Goal: Information Seeking & Learning: Check status

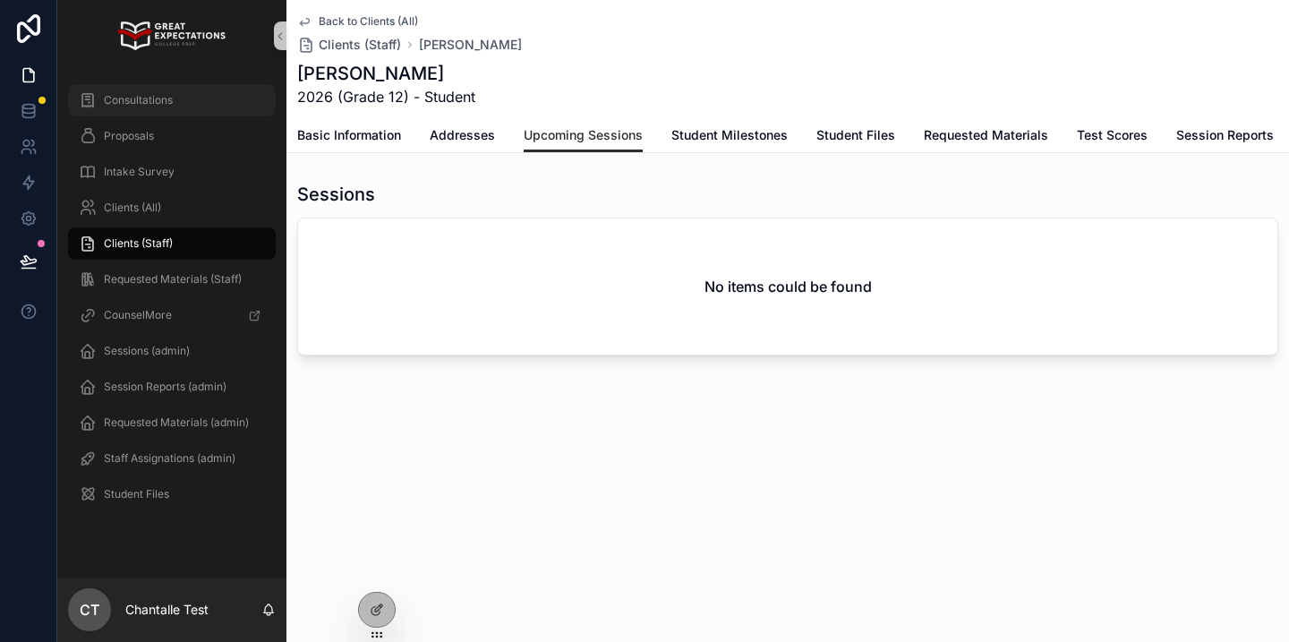
click at [162, 98] on span "Consultations" at bounding box center [138, 100] width 69 height 14
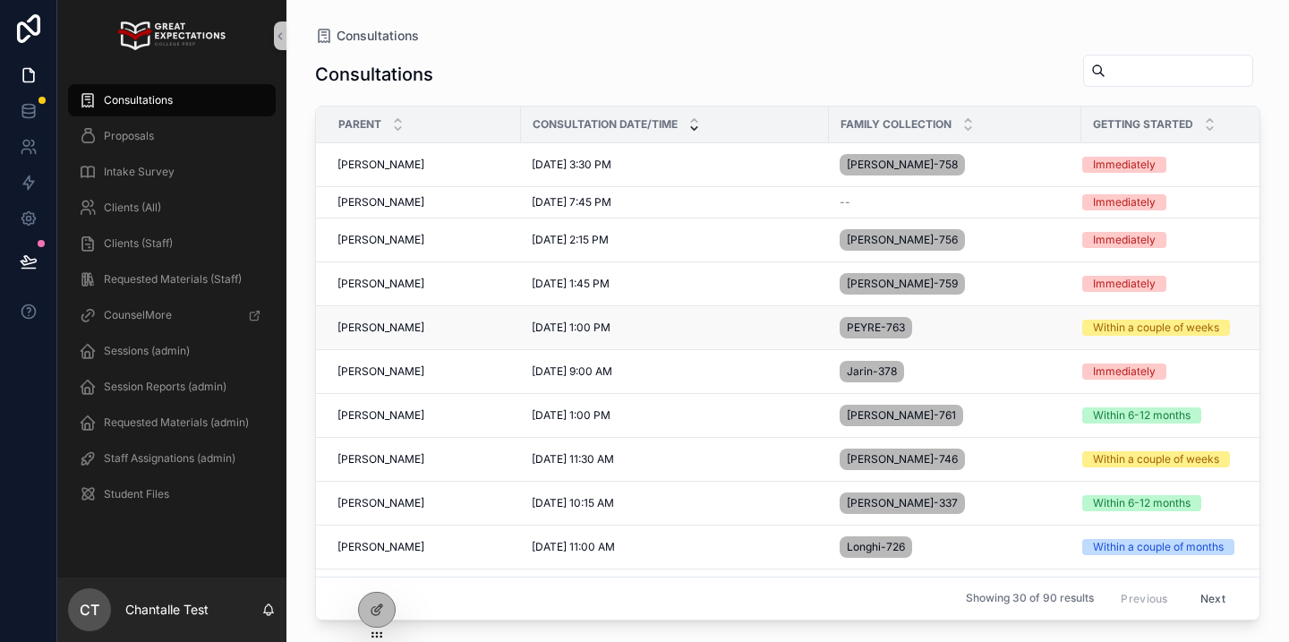
click at [392, 326] on span "[PERSON_NAME]" at bounding box center [381, 328] width 87 height 14
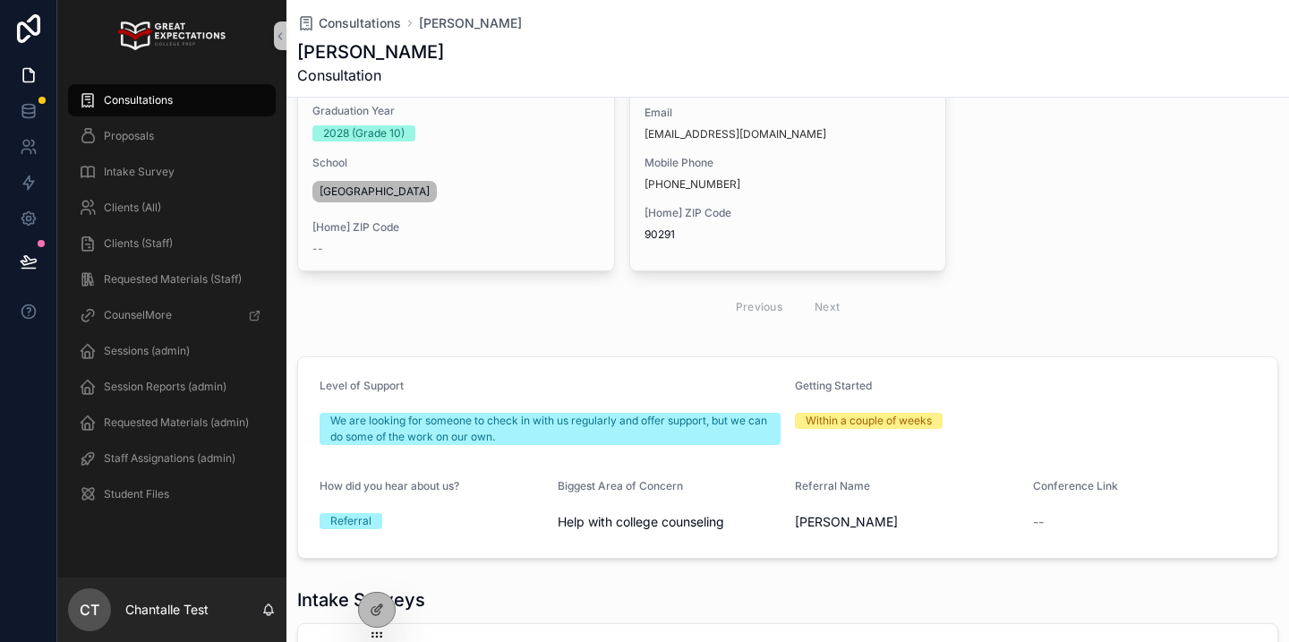
scroll to position [135, 0]
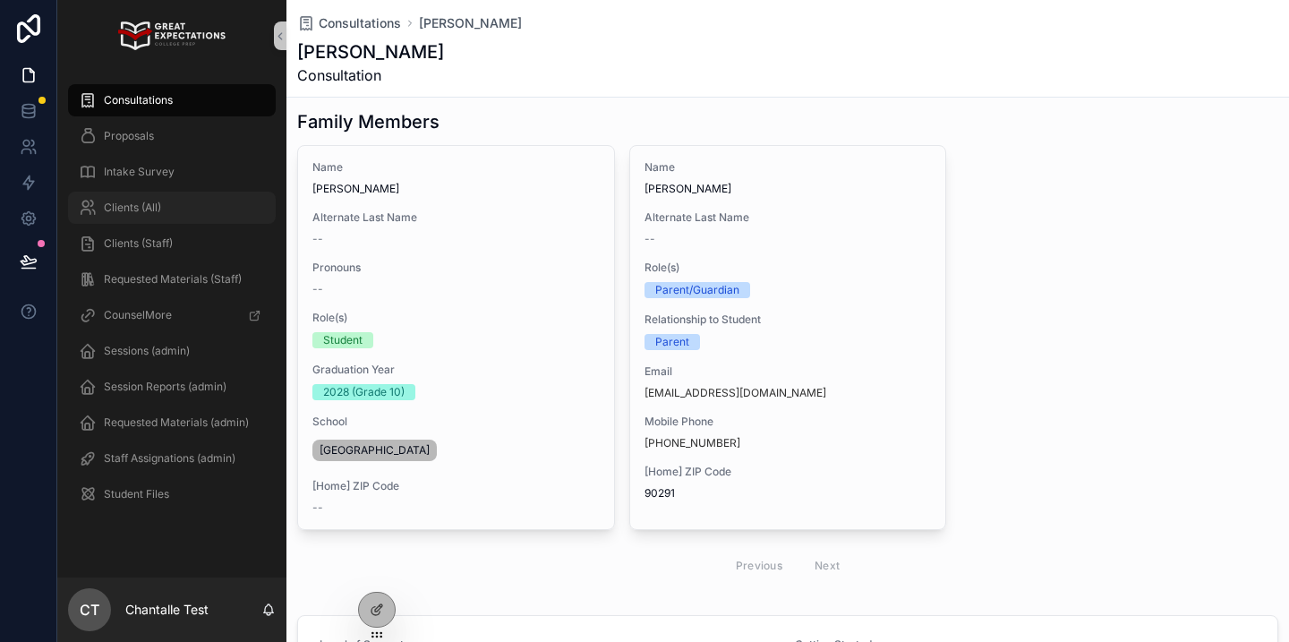
click at [171, 201] on div "Clients (All)" at bounding box center [172, 207] width 186 height 29
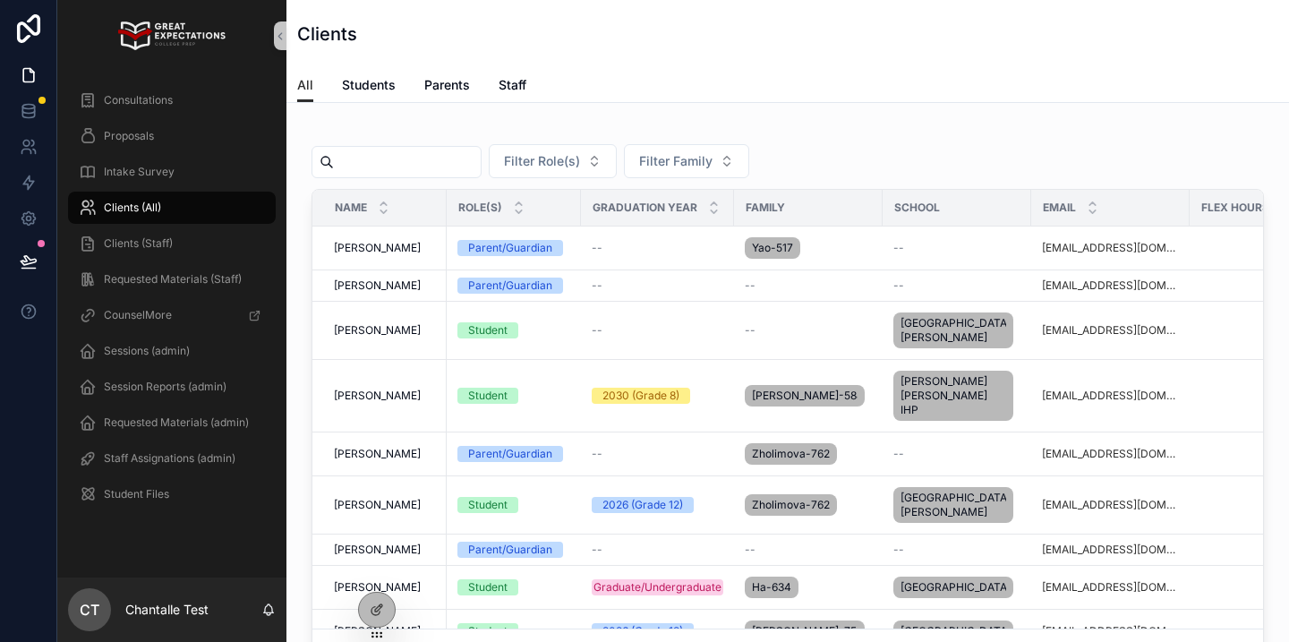
click at [411, 164] on input "scrollable content" at bounding box center [407, 162] width 147 height 25
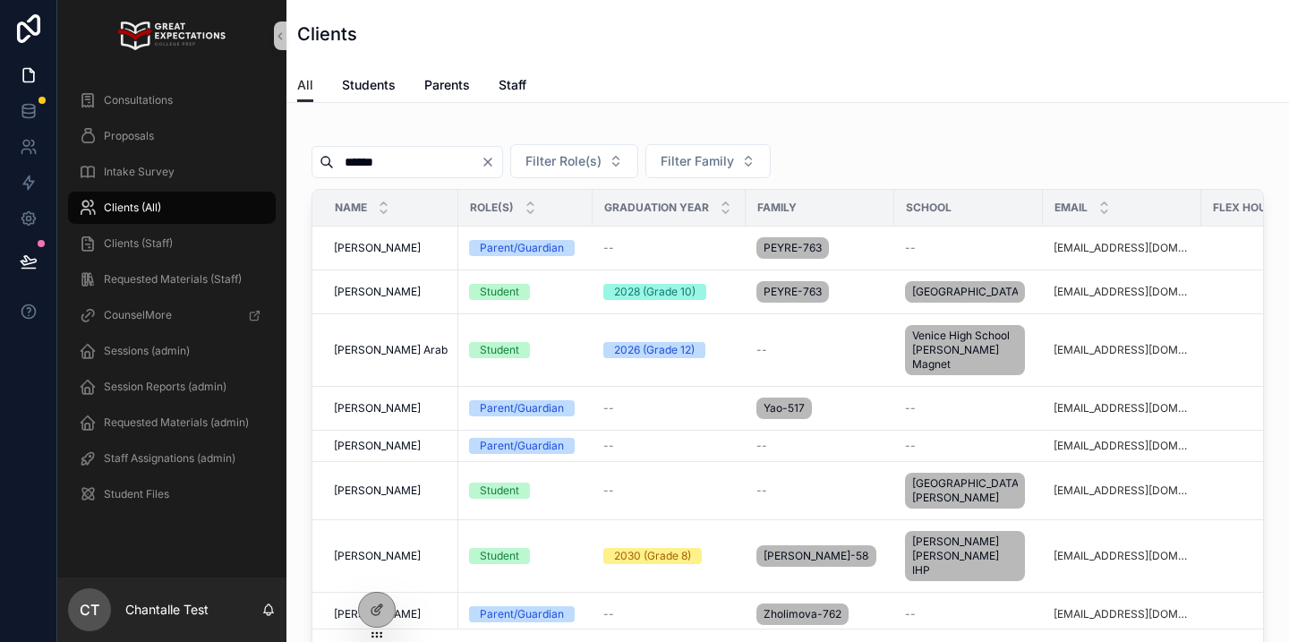
type input "******"
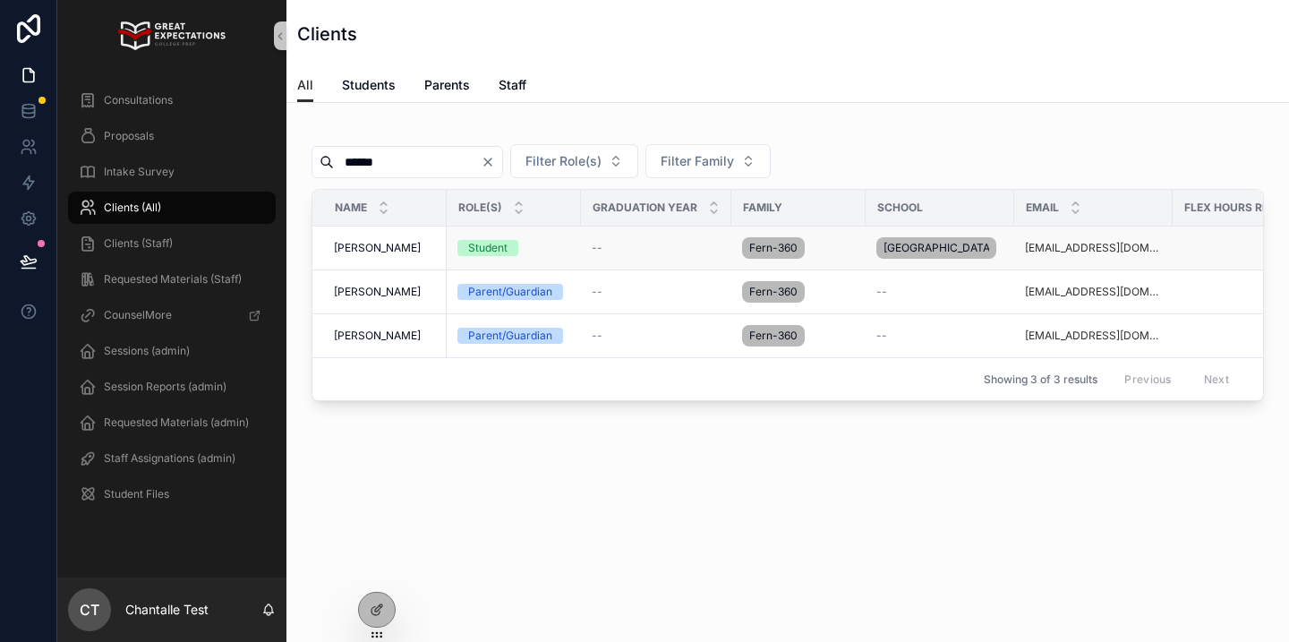
click at [371, 255] on span "[PERSON_NAME]" at bounding box center [377, 248] width 87 height 14
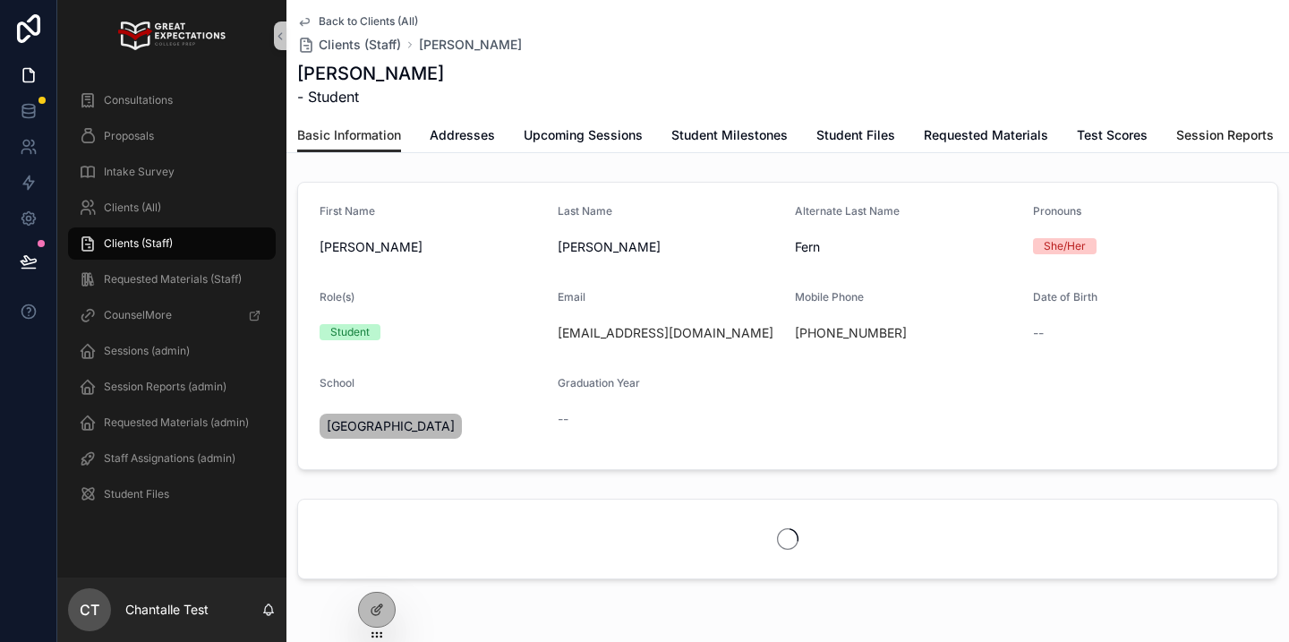
click at [1200, 126] on span "Session Reports" at bounding box center [1226, 135] width 98 height 18
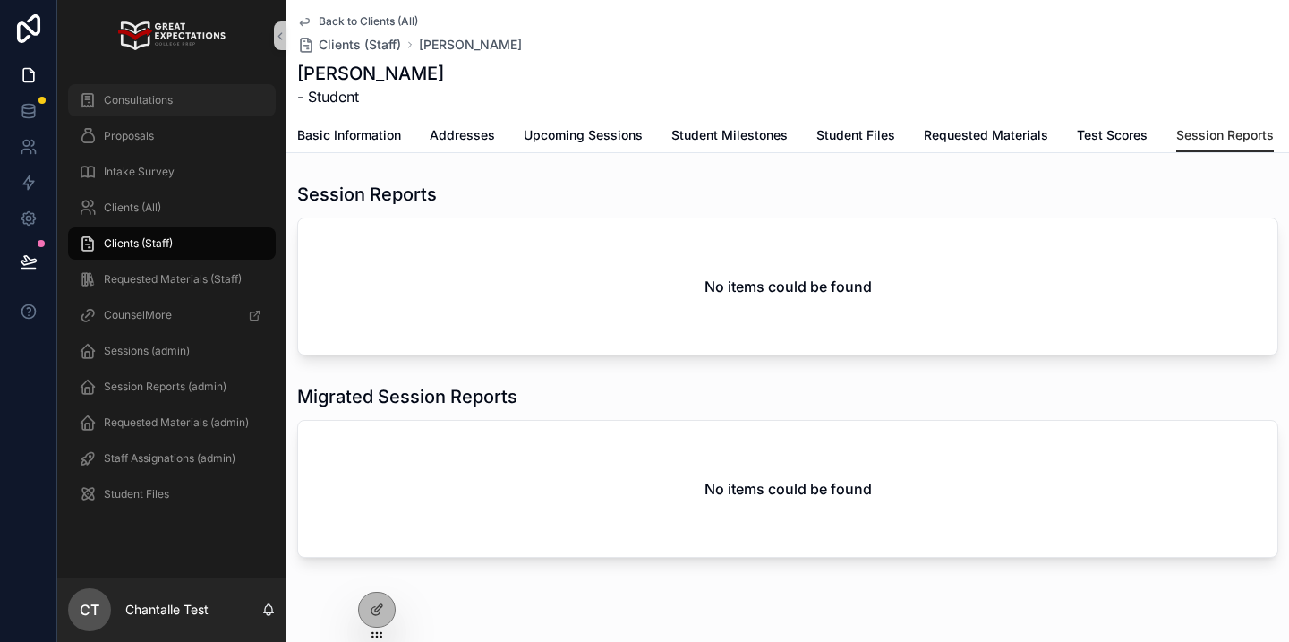
click at [150, 114] on div "Consultations" at bounding box center [172, 100] width 186 height 29
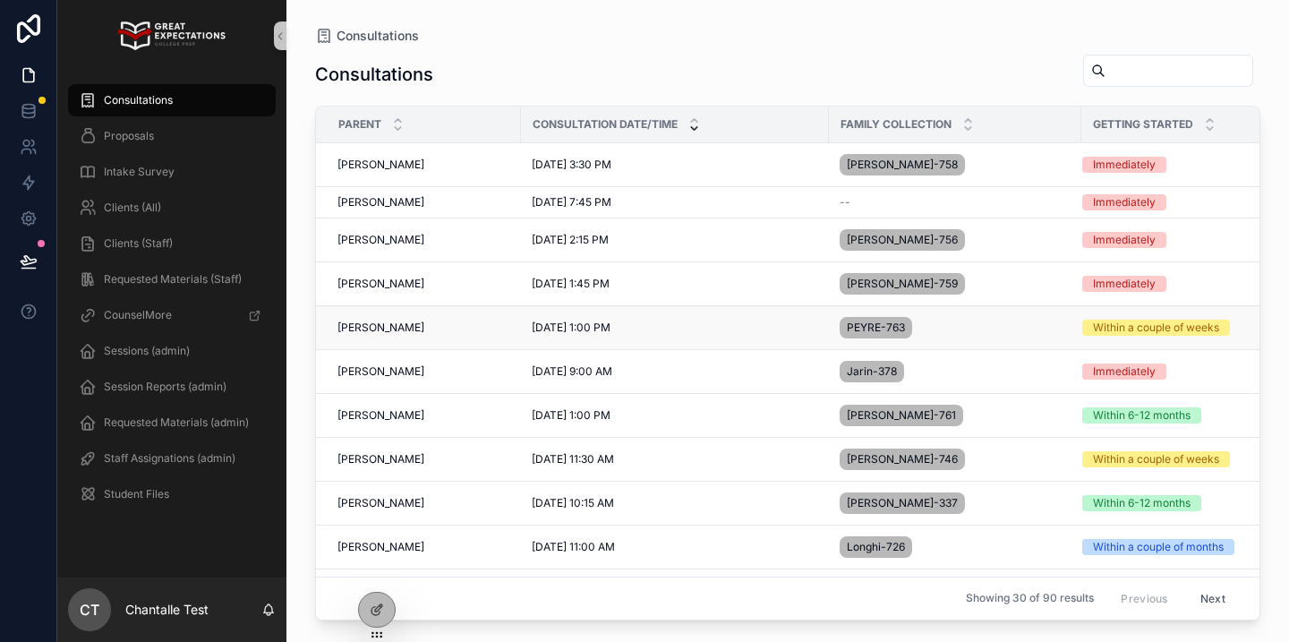
click at [381, 326] on span "[PERSON_NAME]" at bounding box center [381, 328] width 87 height 14
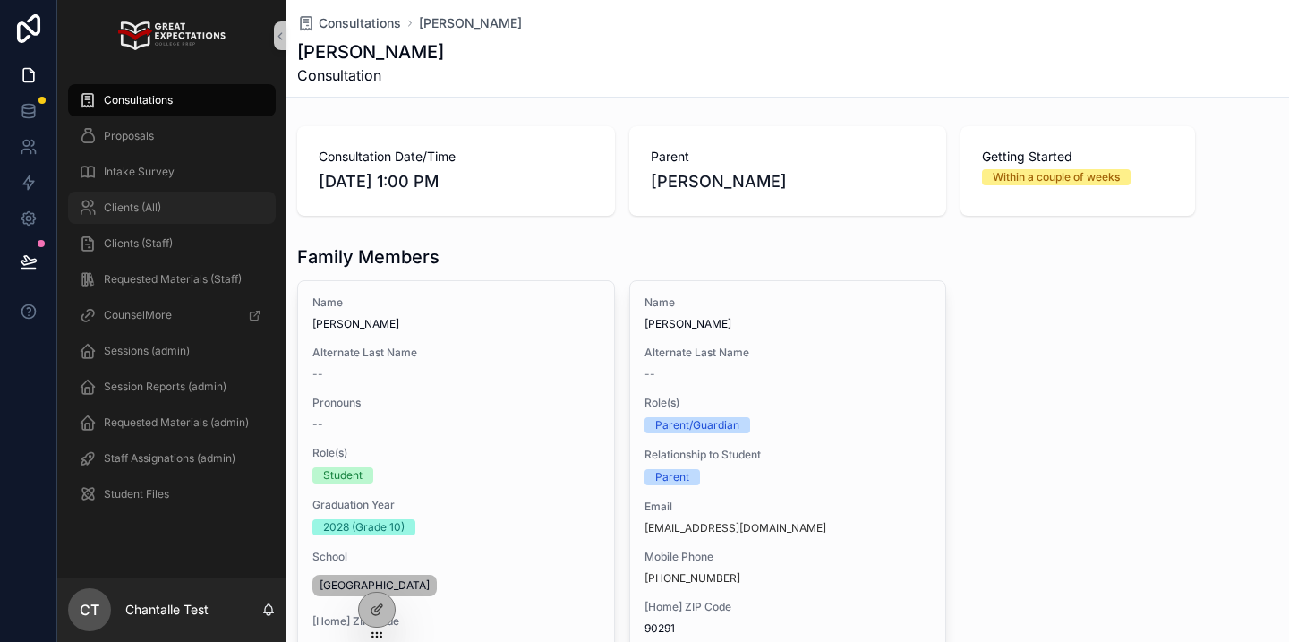
click at [184, 220] on div "Clients (All)" at bounding box center [172, 207] width 186 height 29
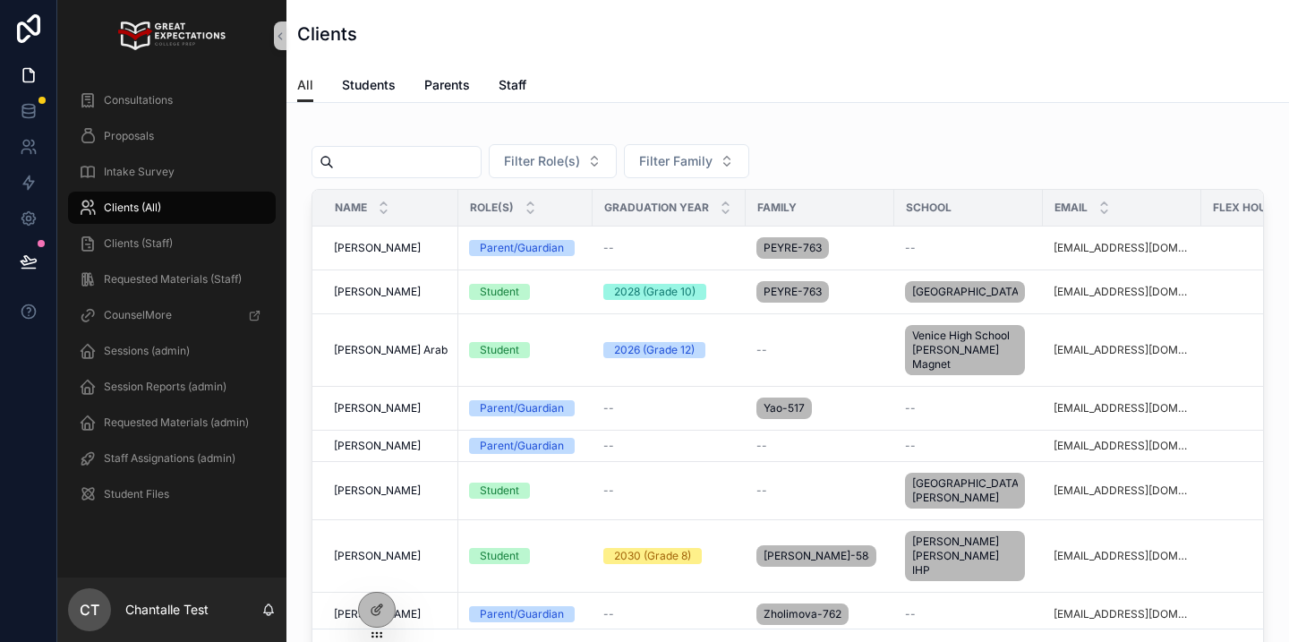
click at [426, 155] on input "scrollable content" at bounding box center [407, 162] width 147 height 25
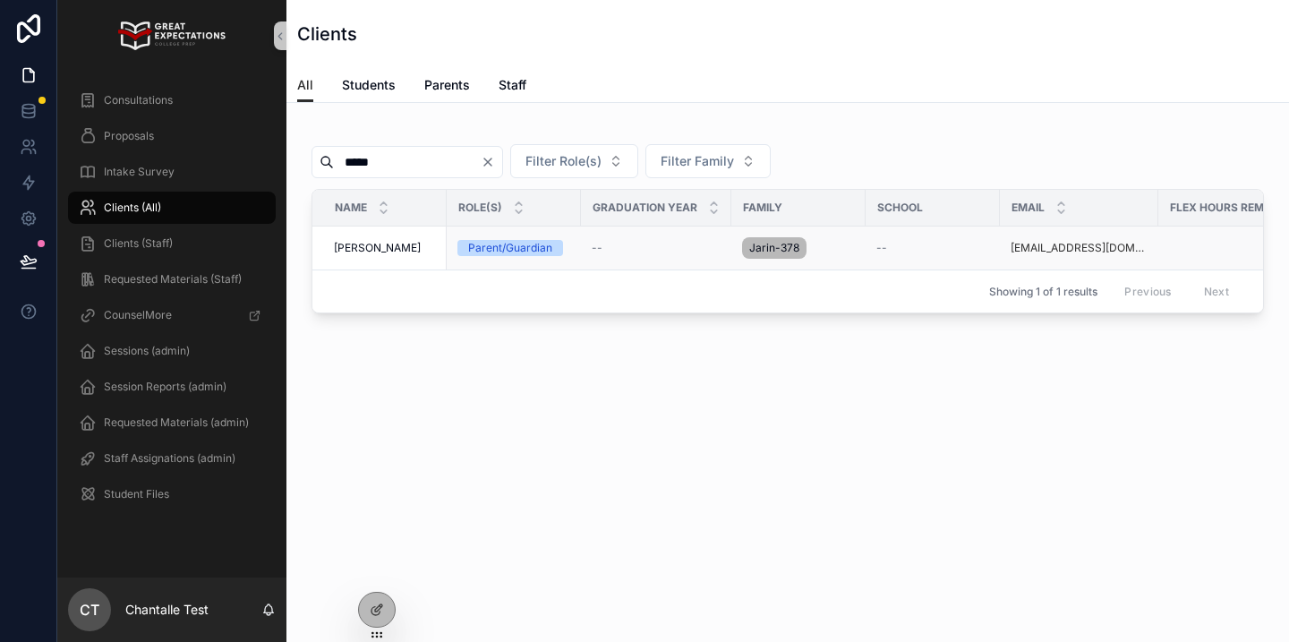
type input "*****"
click at [395, 253] on span "[PERSON_NAME]" at bounding box center [377, 248] width 87 height 14
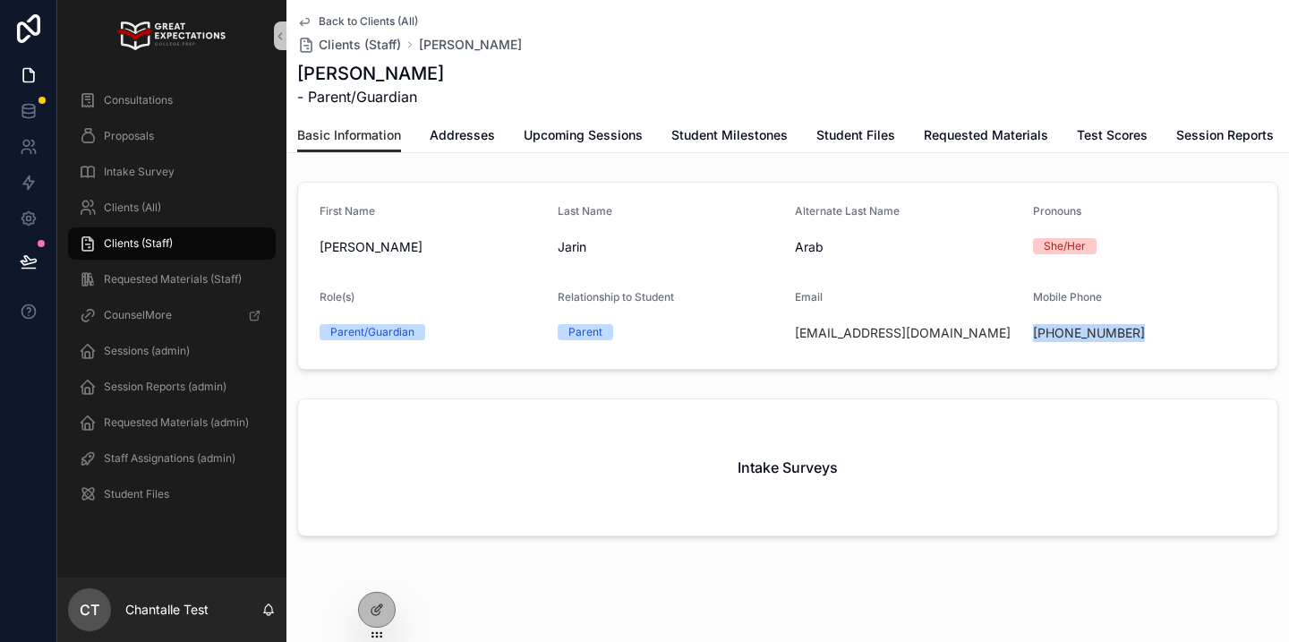
drag, startPoint x: 1196, startPoint y: 338, endPoint x: 1032, endPoint y: 338, distance: 164.8
click at [1032, 338] on form "First Name [PERSON_NAME] Last Name [PERSON_NAME] Alternate Last Name Arab Prono…" at bounding box center [788, 276] width 980 height 186
copy link "[PHONE_NUMBER]"
click at [201, 227] on link "Clients (Staff)" at bounding box center [172, 243] width 208 height 32
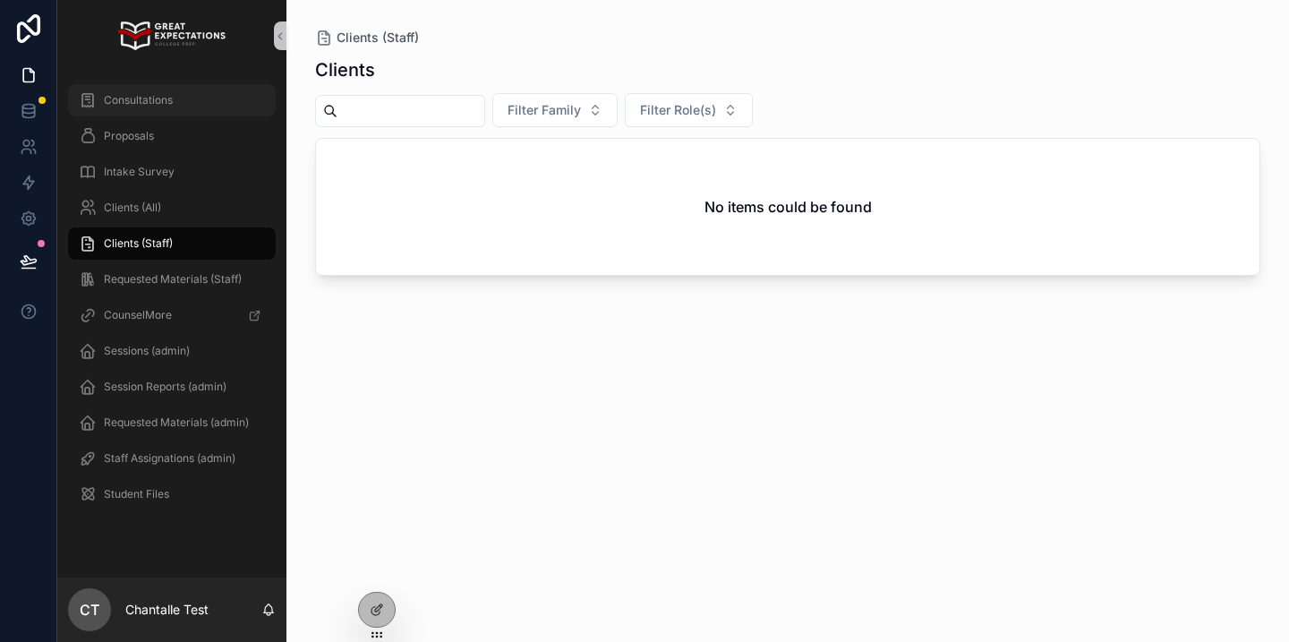
click at [138, 97] on span "Consultations" at bounding box center [138, 100] width 69 height 14
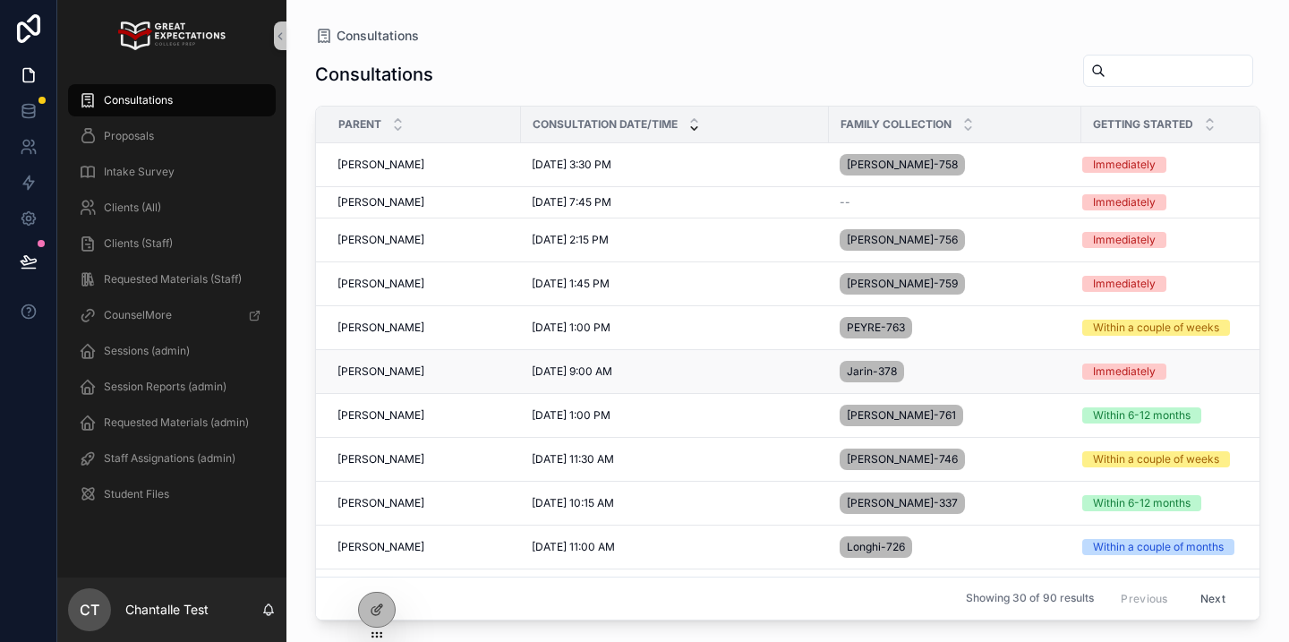
click at [402, 369] on div "[DEMOGRAPHIC_DATA][PERSON_NAME] [PERSON_NAME]" at bounding box center [424, 371] width 173 height 14
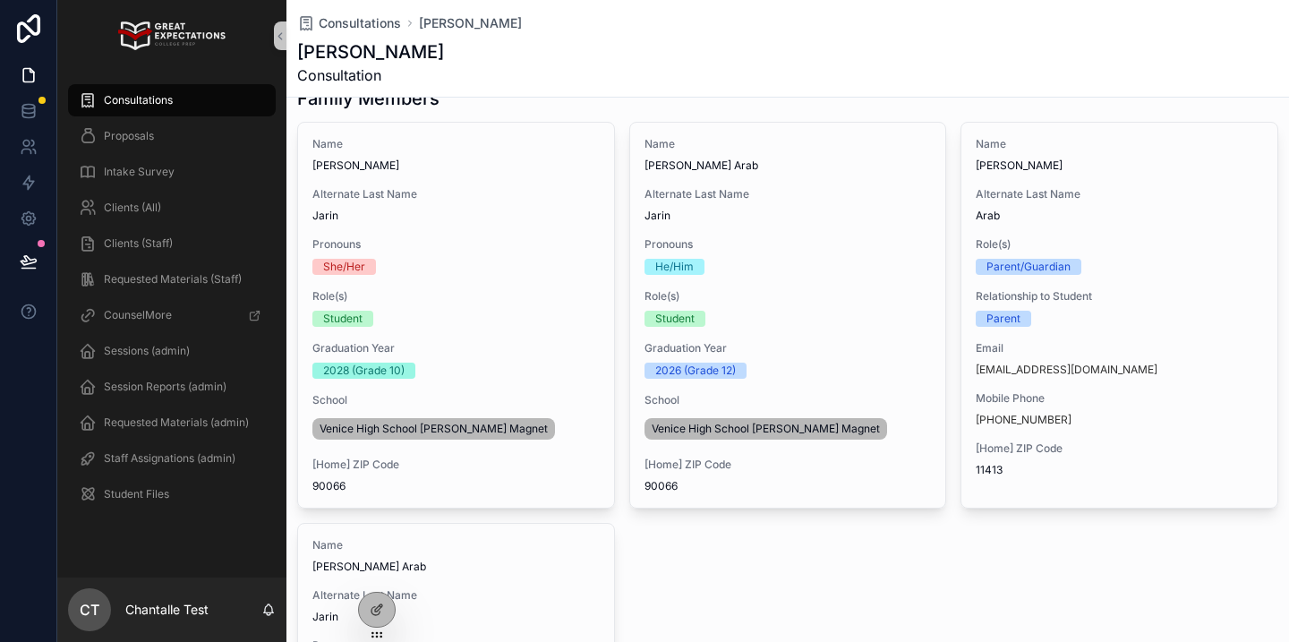
scroll to position [126, 0]
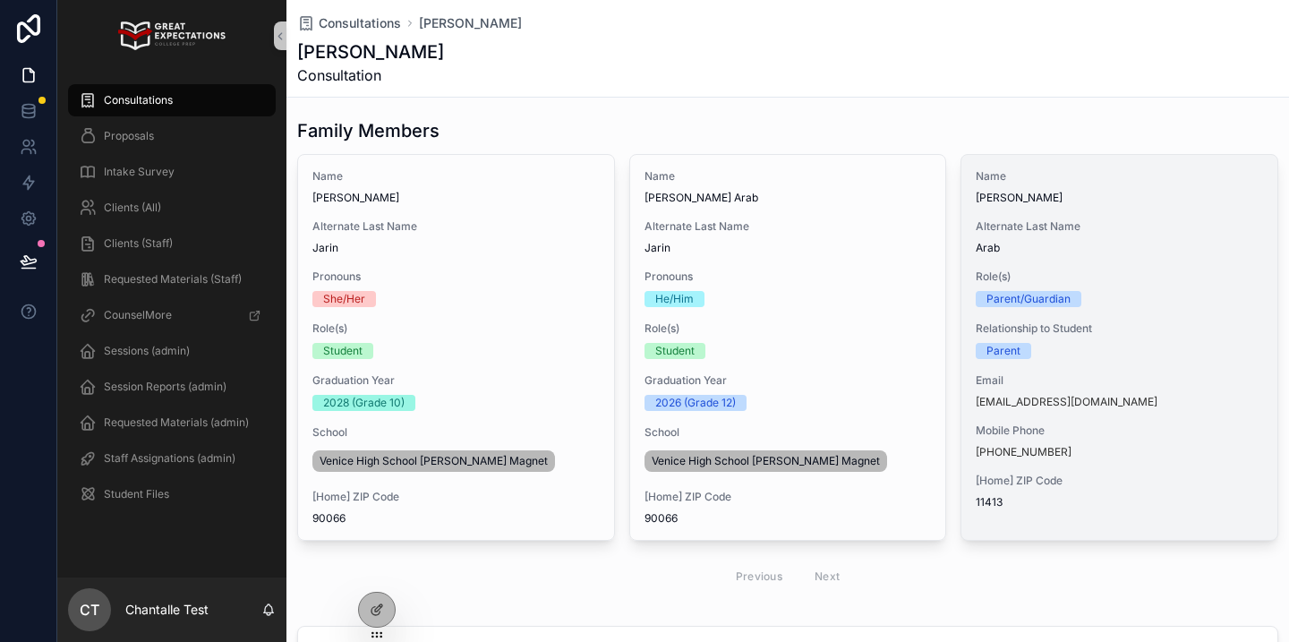
click at [1067, 375] on span "Email" at bounding box center [1119, 380] width 287 height 14
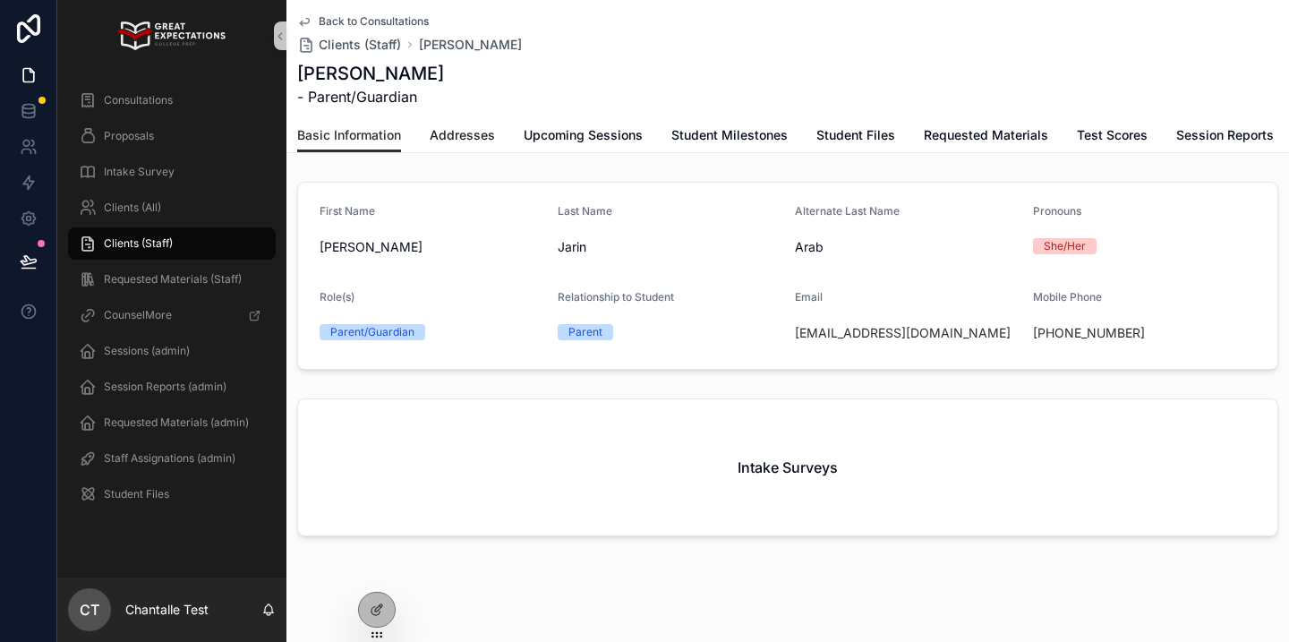
click at [491, 144] on link "Addresses" at bounding box center [462, 137] width 65 height 36
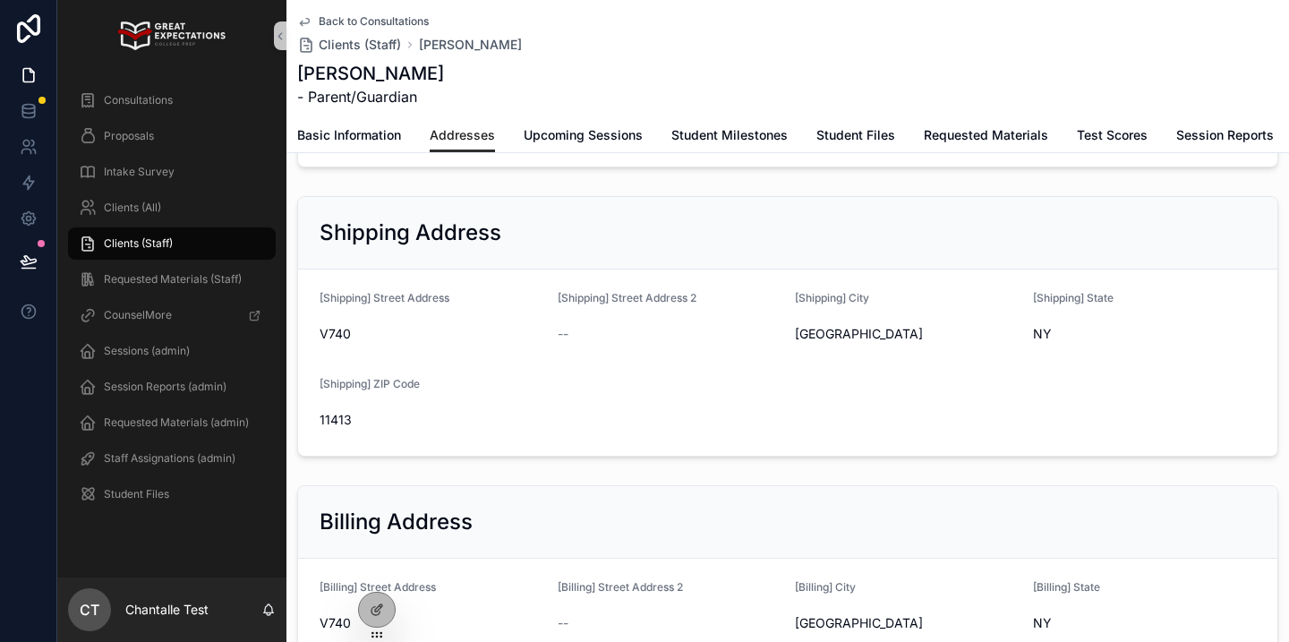
scroll to position [190, 0]
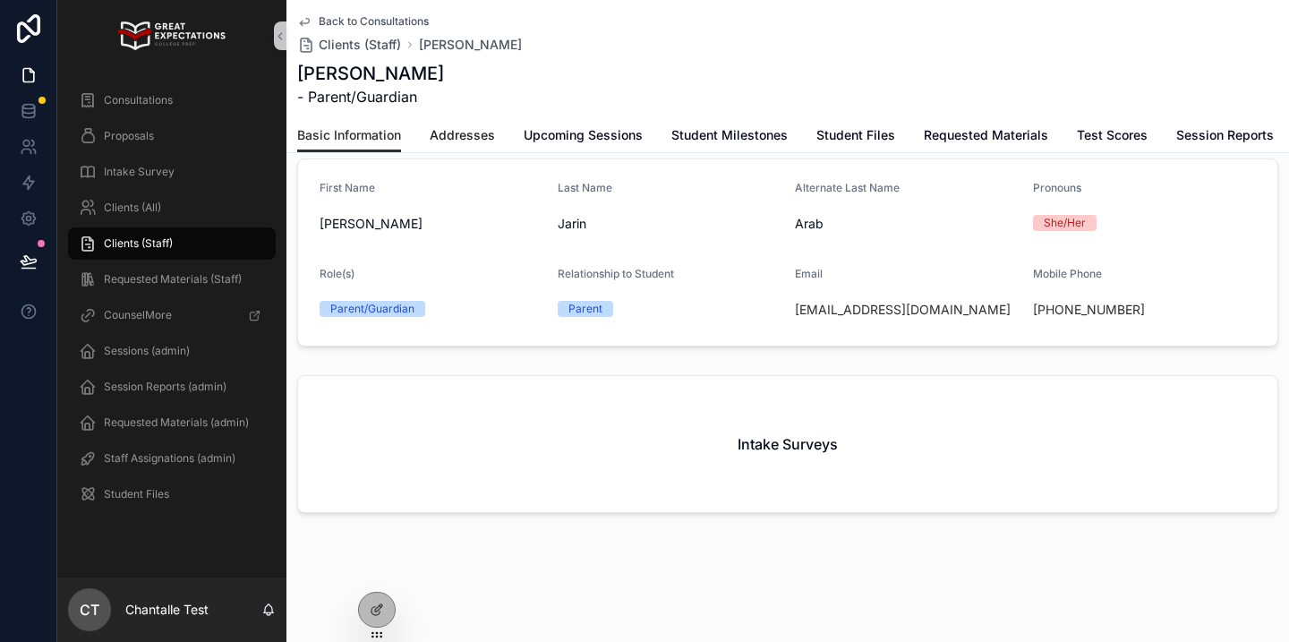
scroll to position [23, 0]
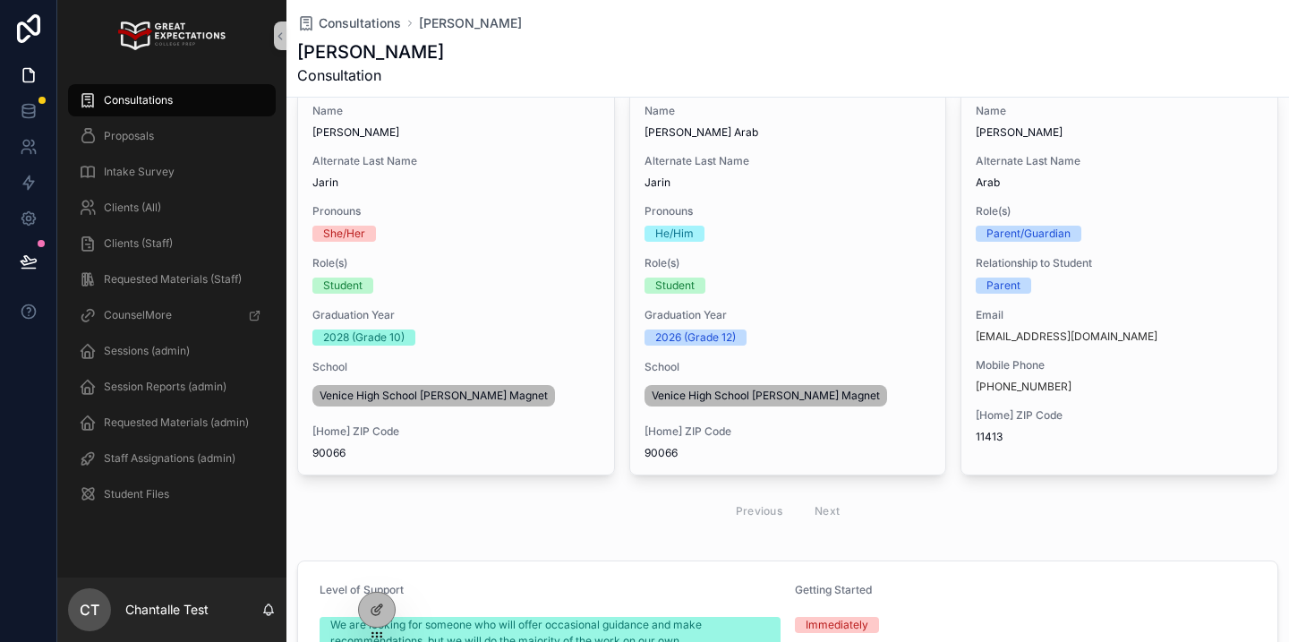
scroll to position [150, 0]
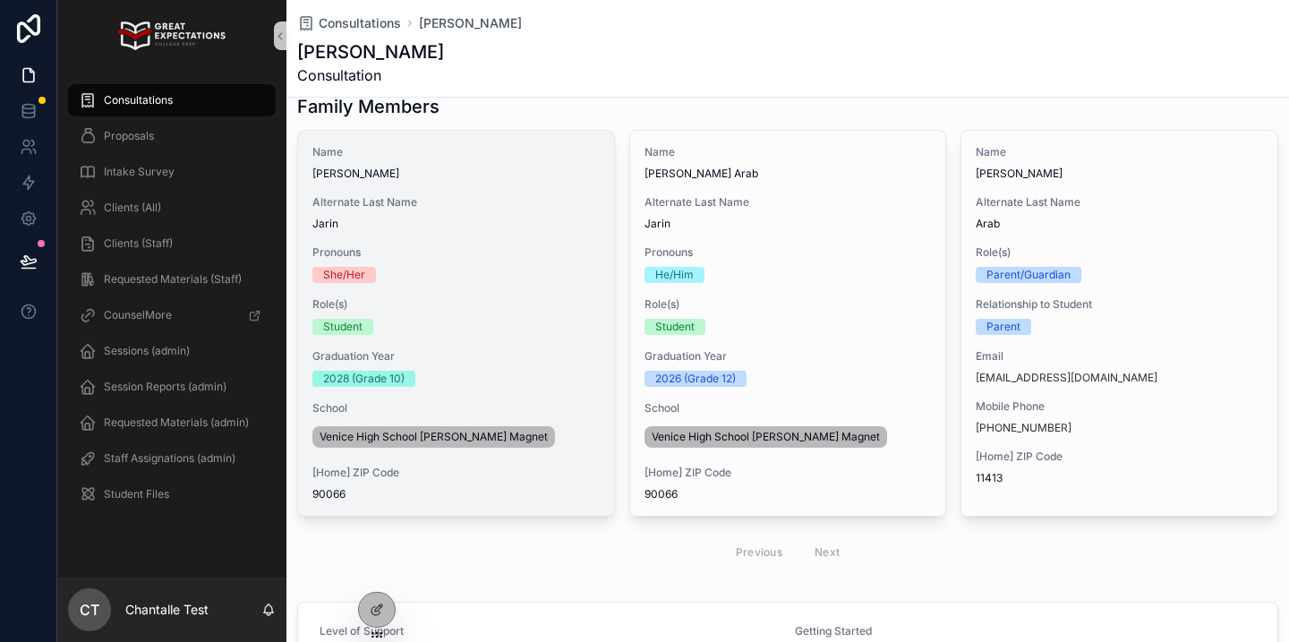
click at [528, 309] on span "Role(s)" at bounding box center [456, 304] width 287 height 14
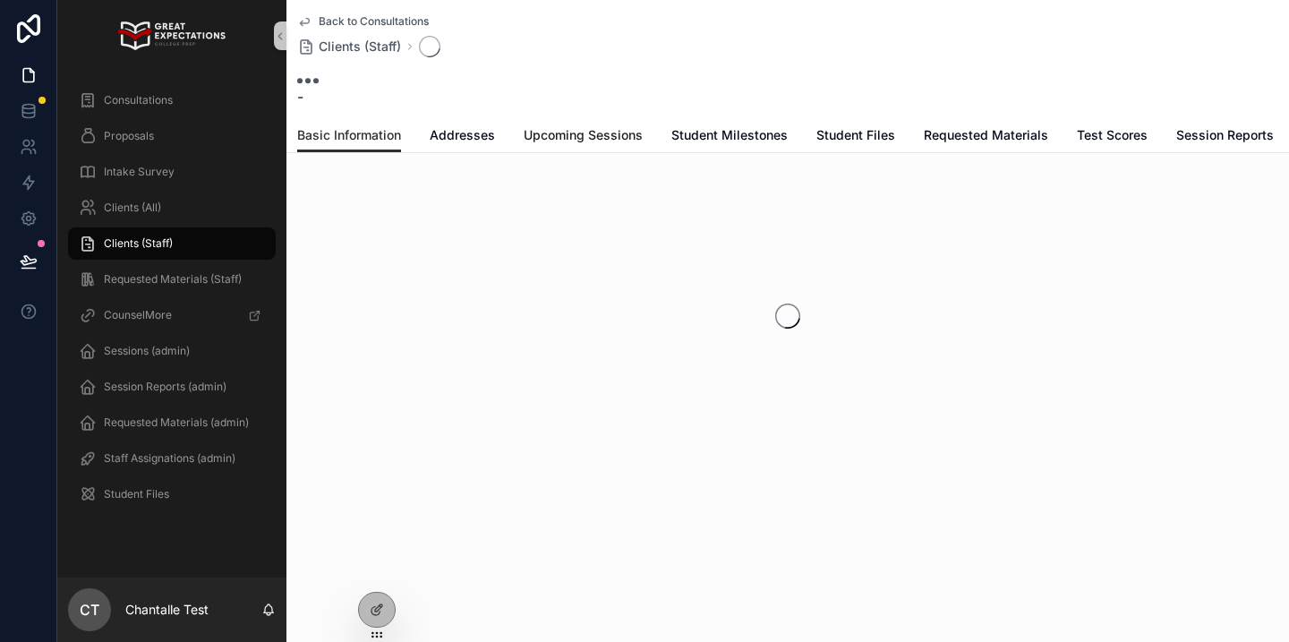
click at [613, 139] on span "Upcoming Sessions" at bounding box center [583, 135] width 119 height 18
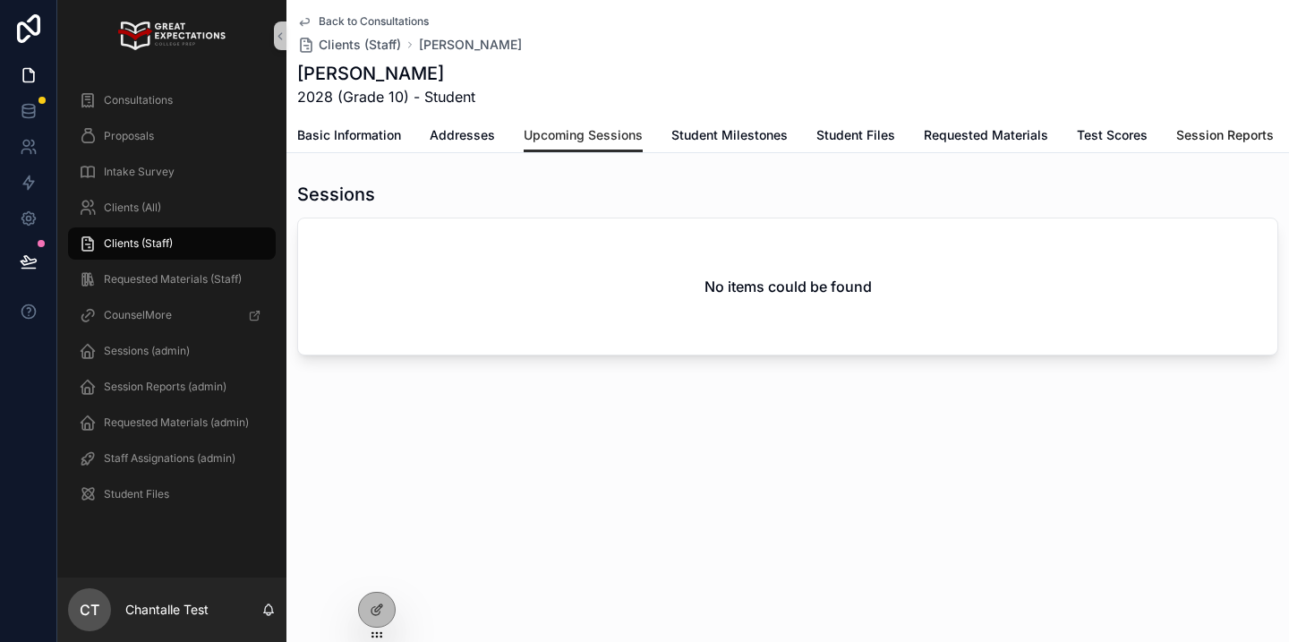
click at [1227, 130] on span "Session Reports" at bounding box center [1226, 135] width 98 height 18
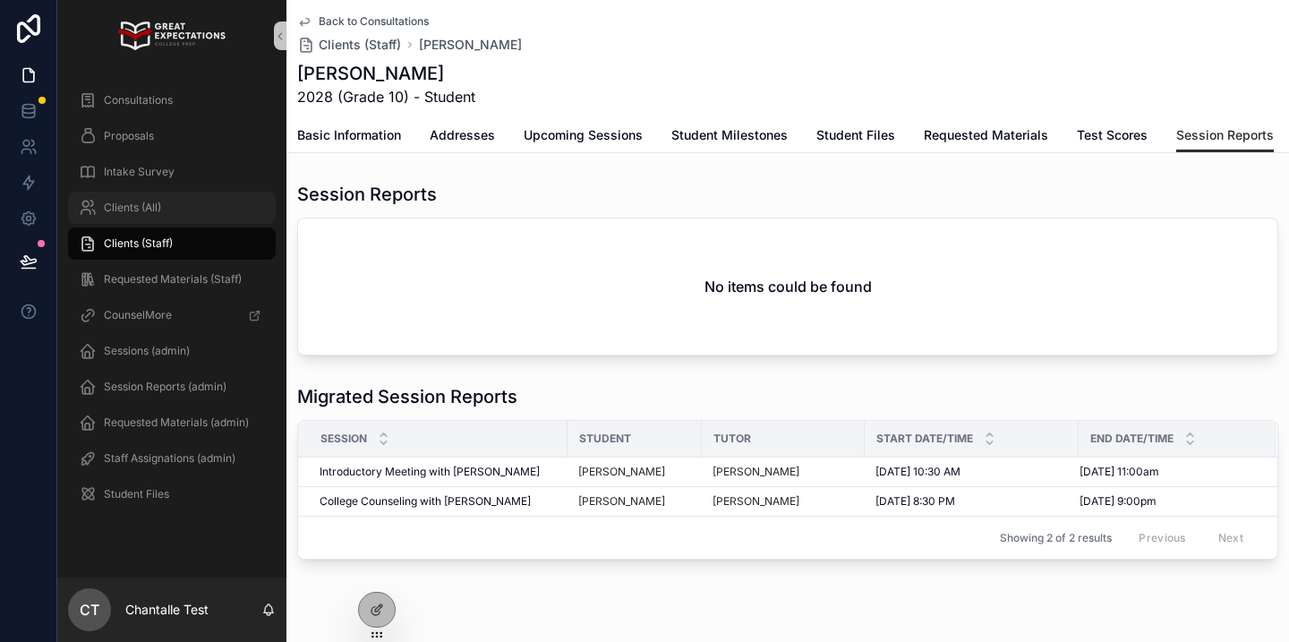
click at [127, 211] on span "Clients (All)" at bounding box center [132, 208] width 57 height 14
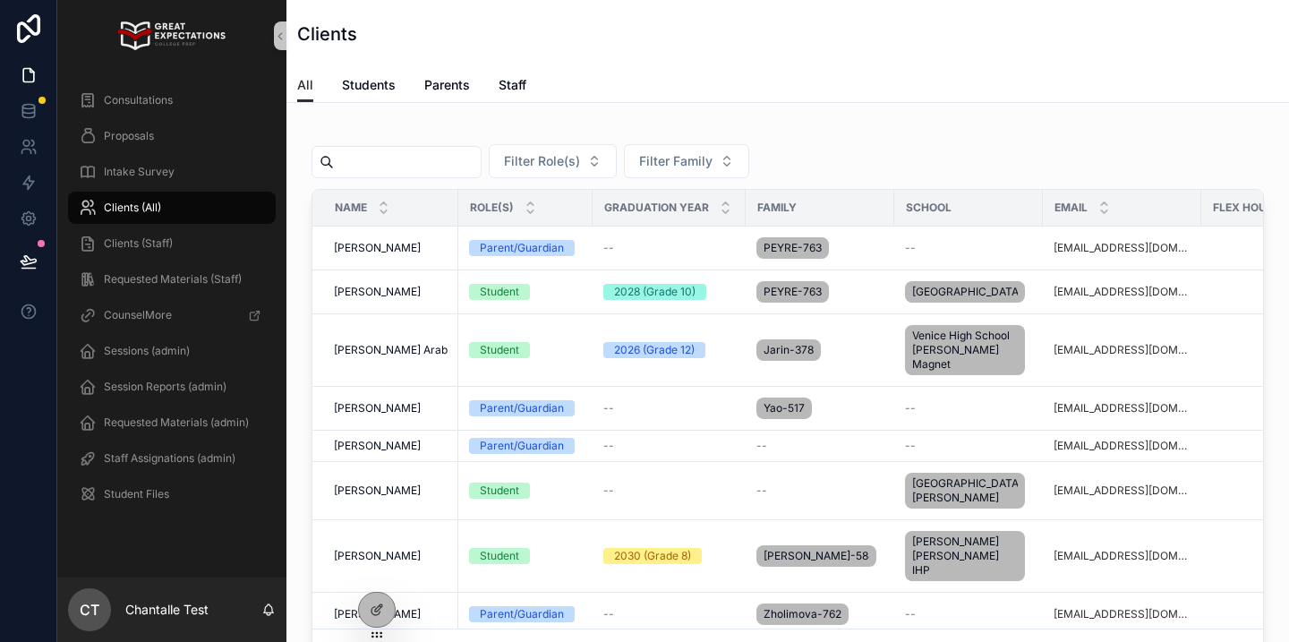
click at [381, 150] on input "scrollable content" at bounding box center [407, 162] width 147 height 25
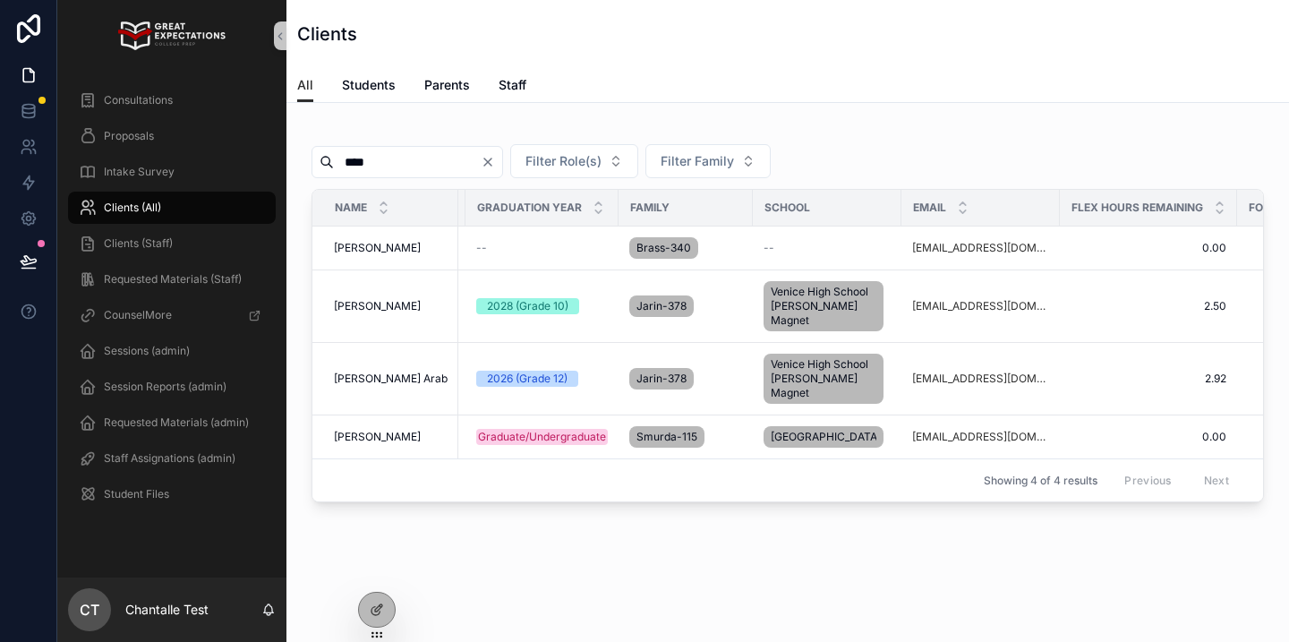
scroll to position [0, 444]
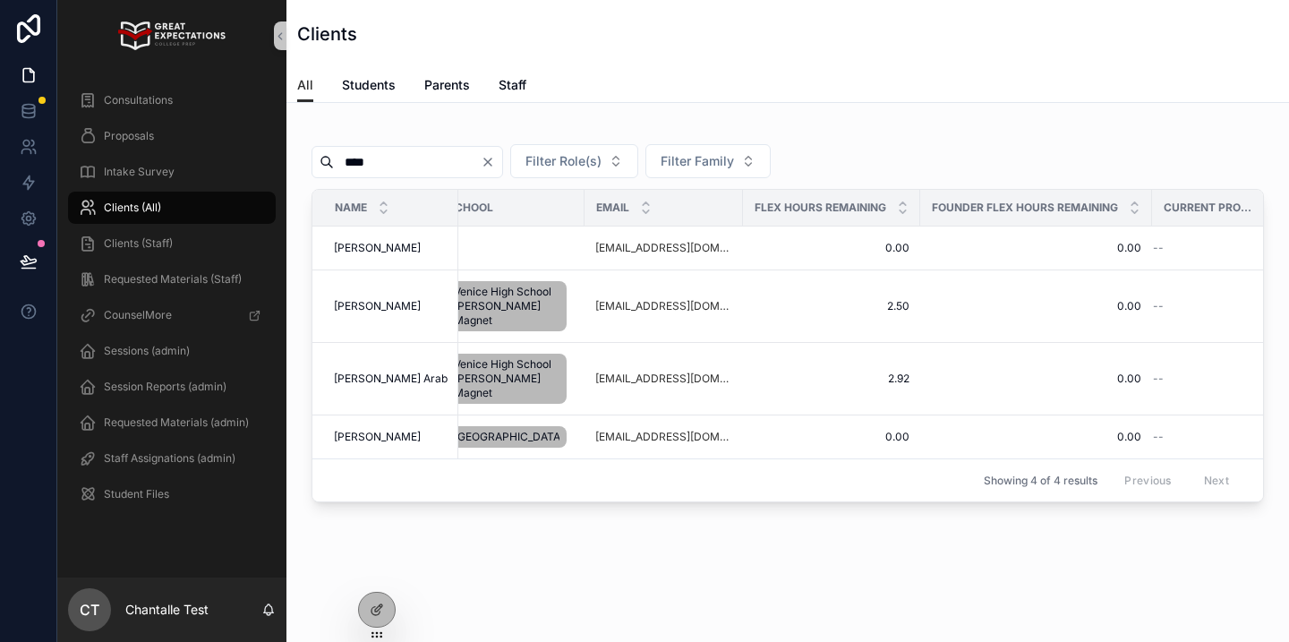
click at [393, 171] on input "****" at bounding box center [407, 162] width 147 height 25
type input "*"
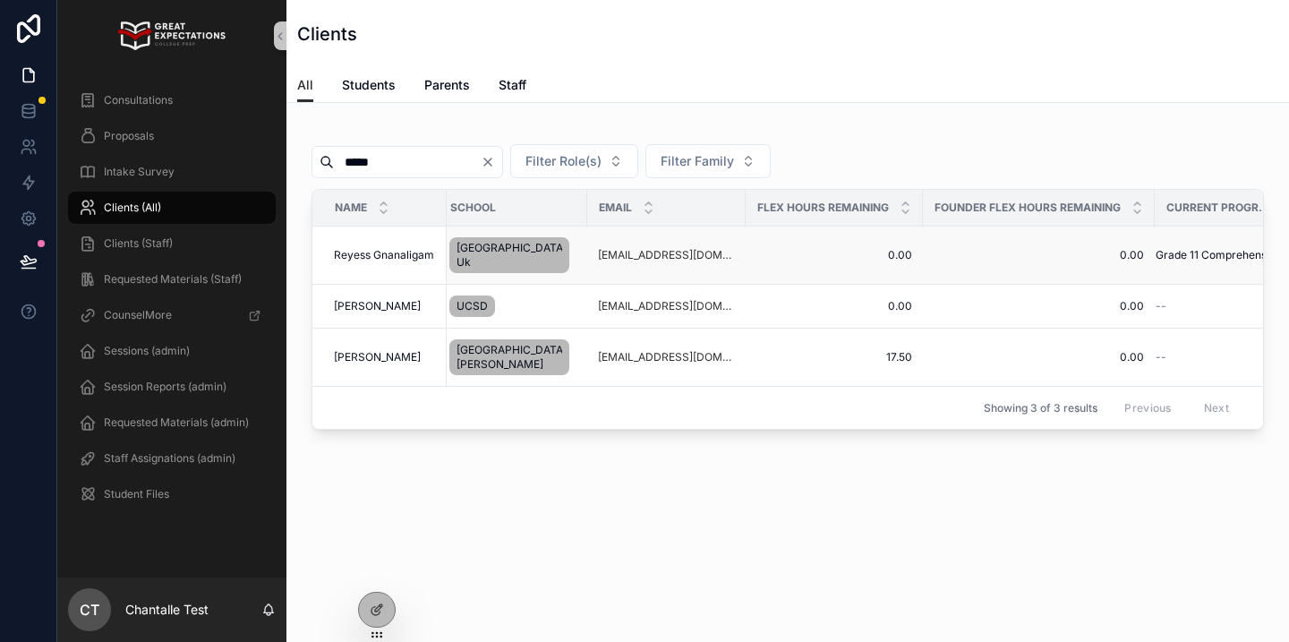
type input "*****"
click at [374, 262] on td "Reyess Gnanaligam Reyess Gnanaligam" at bounding box center [380, 256] width 134 height 58
click at [379, 248] on span "Reyess Gnanaligam" at bounding box center [384, 255] width 100 height 14
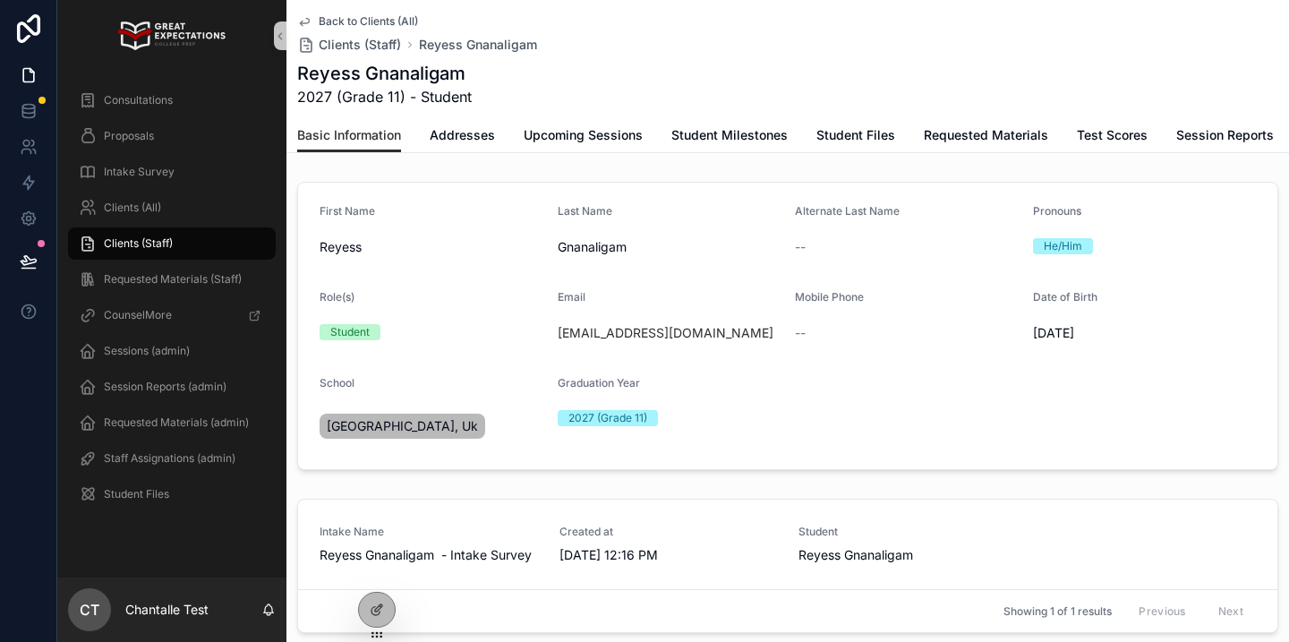
click at [565, 151] on link "Upcoming Sessions" at bounding box center [583, 137] width 119 height 36
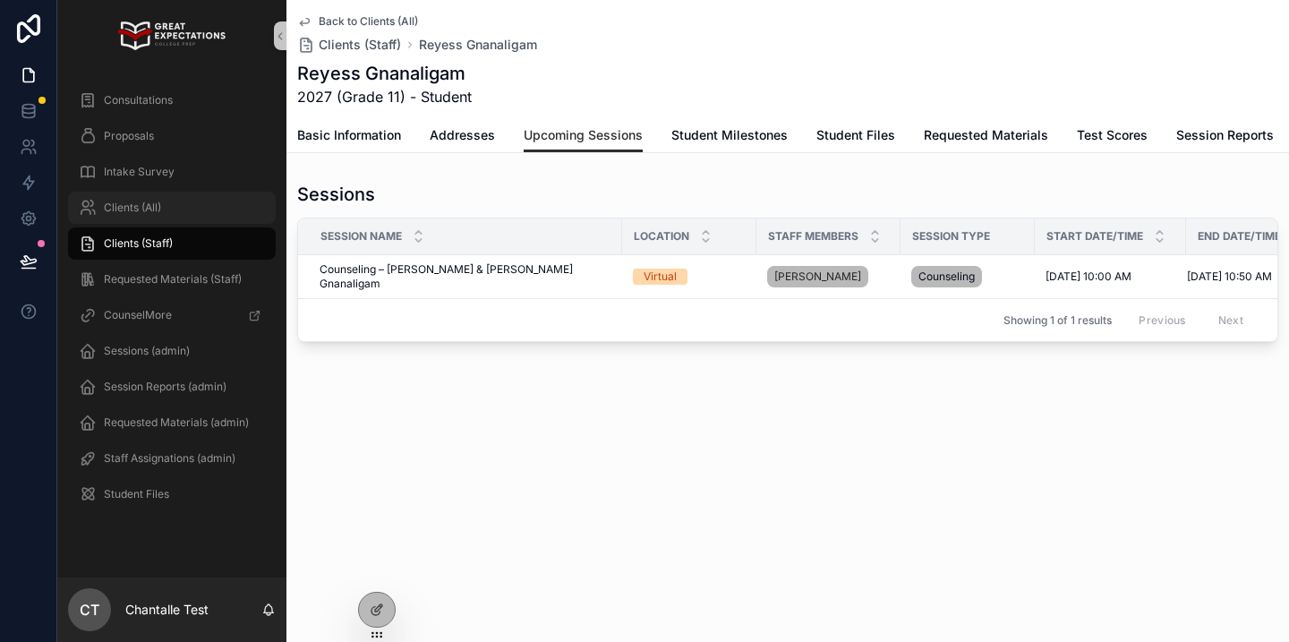
click at [178, 210] on div "Clients (All)" at bounding box center [172, 207] width 186 height 29
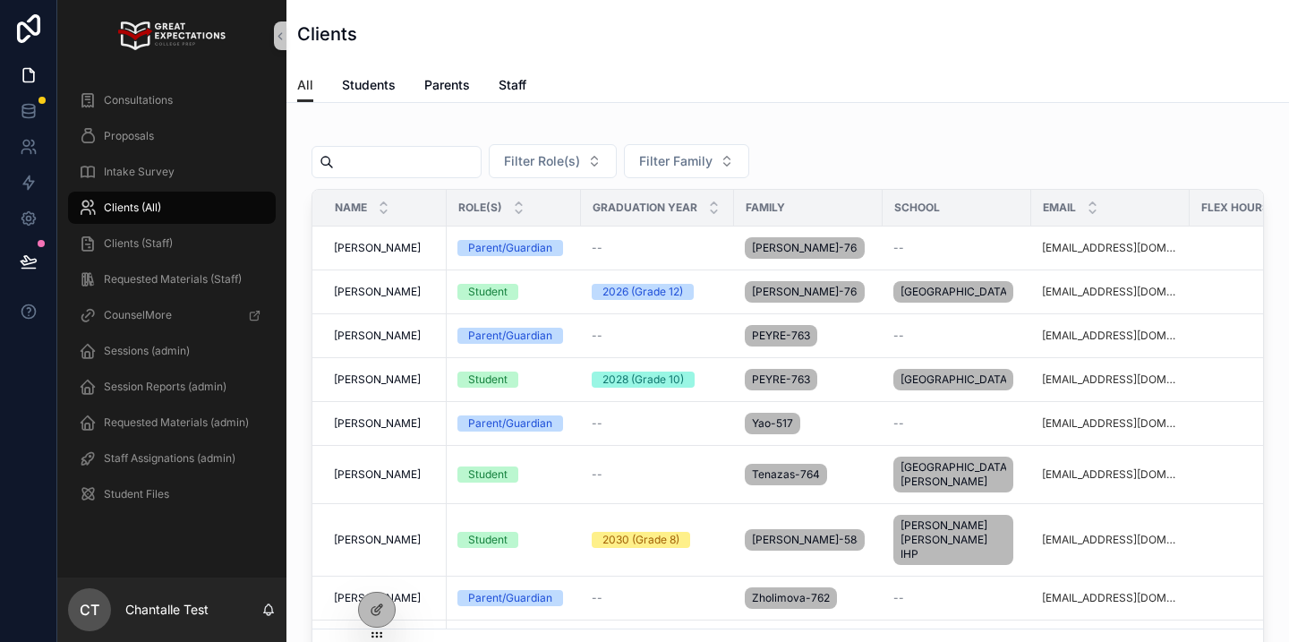
click at [373, 171] on input "scrollable content" at bounding box center [407, 162] width 147 height 25
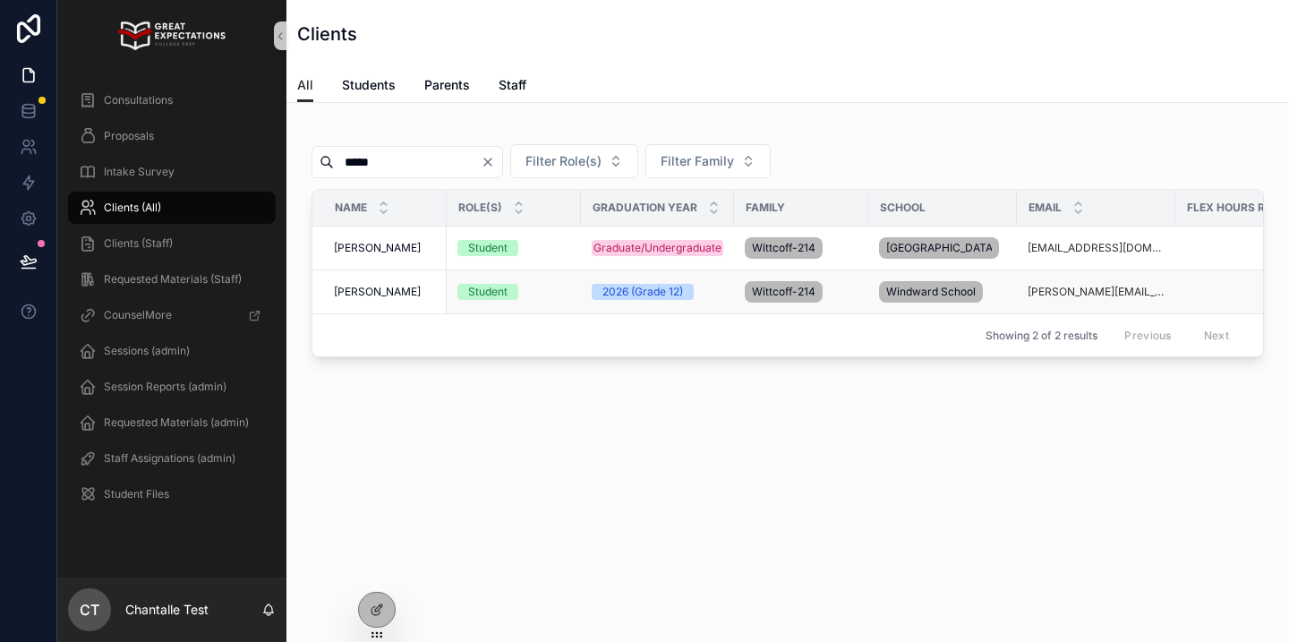
type input "*****"
click at [385, 299] on span "[PERSON_NAME]" at bounding box center [377, 292] width 87 height 14
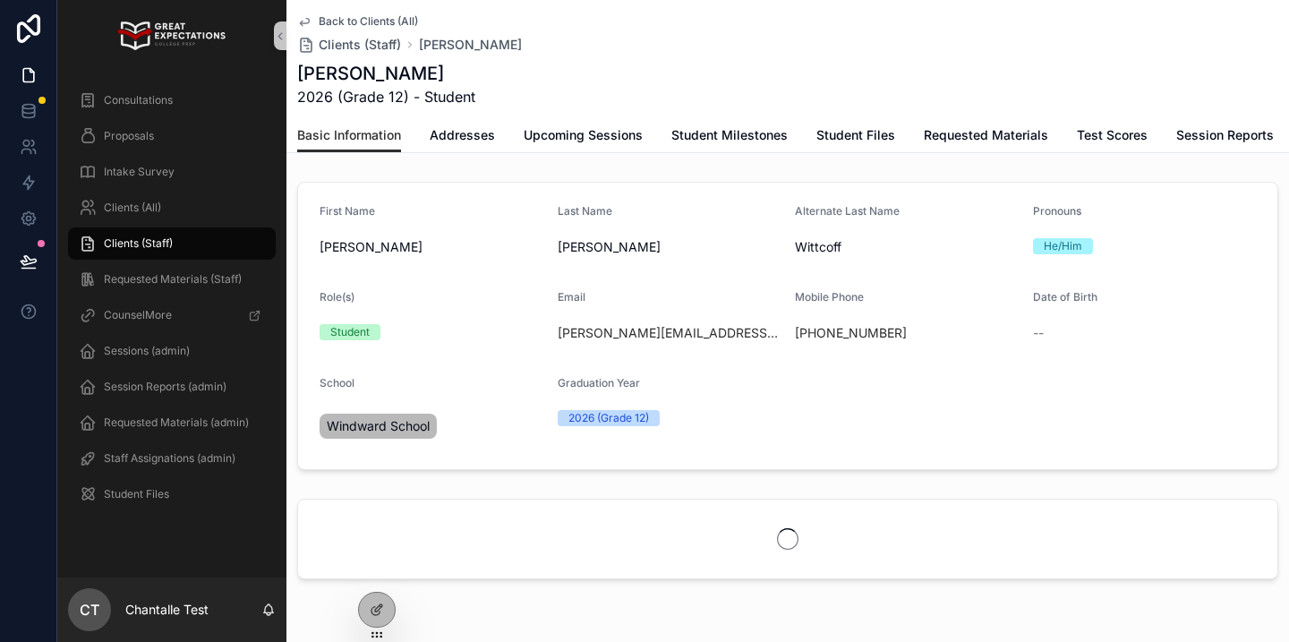
click at [604, 153] on div "Back to Clients (All) Clients (Staff) [PERSON_NAME] [PERSON_NAME] 2026 (Grade 1…" at bounding box center [788, 354] width 1003 height 708
click at [603, 139] on span "Upcoming Sessions" at bounding box center [583, 135] width 119 height 18
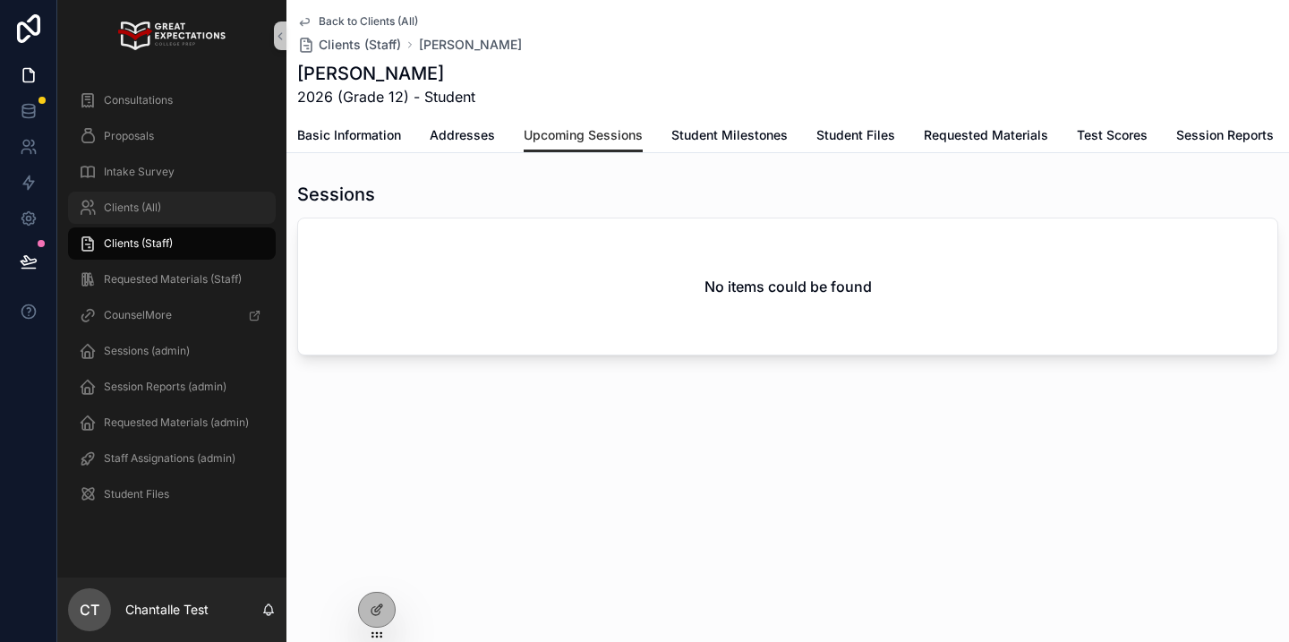
click at [191, 205] on div "Clients (All)" at bounding box center [172, 207] width 186 height 29
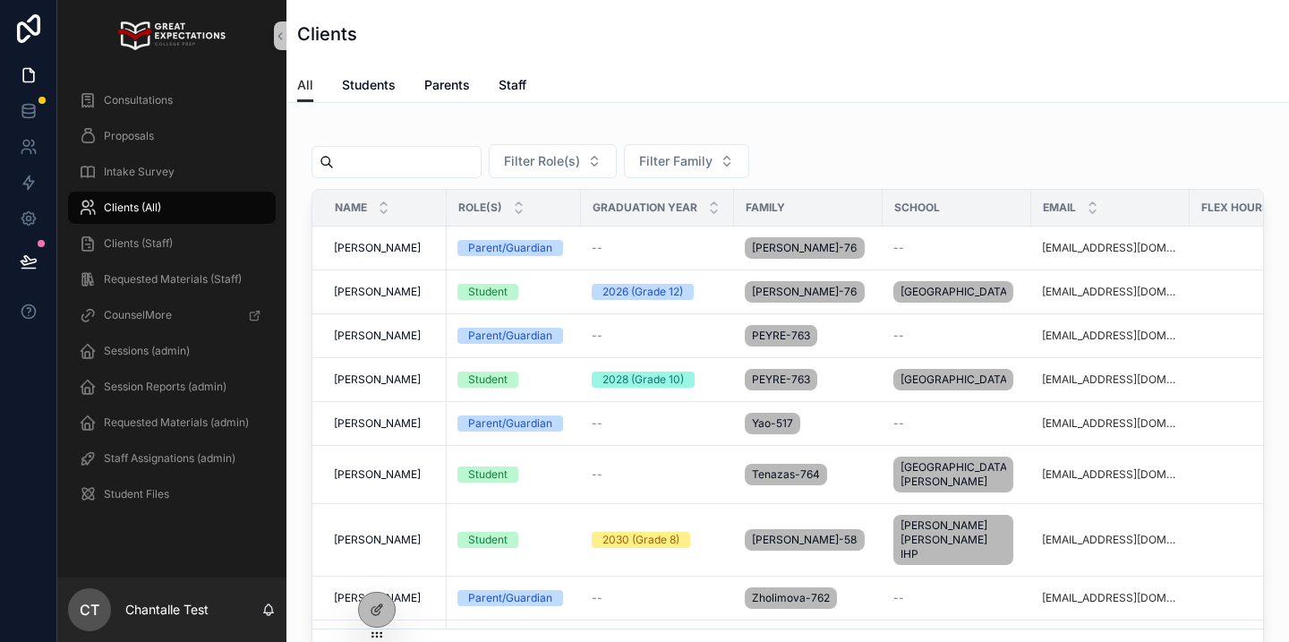
click at [350, 165] on input "scrollable content" at bounding box center [407, 162] width 147 height 25
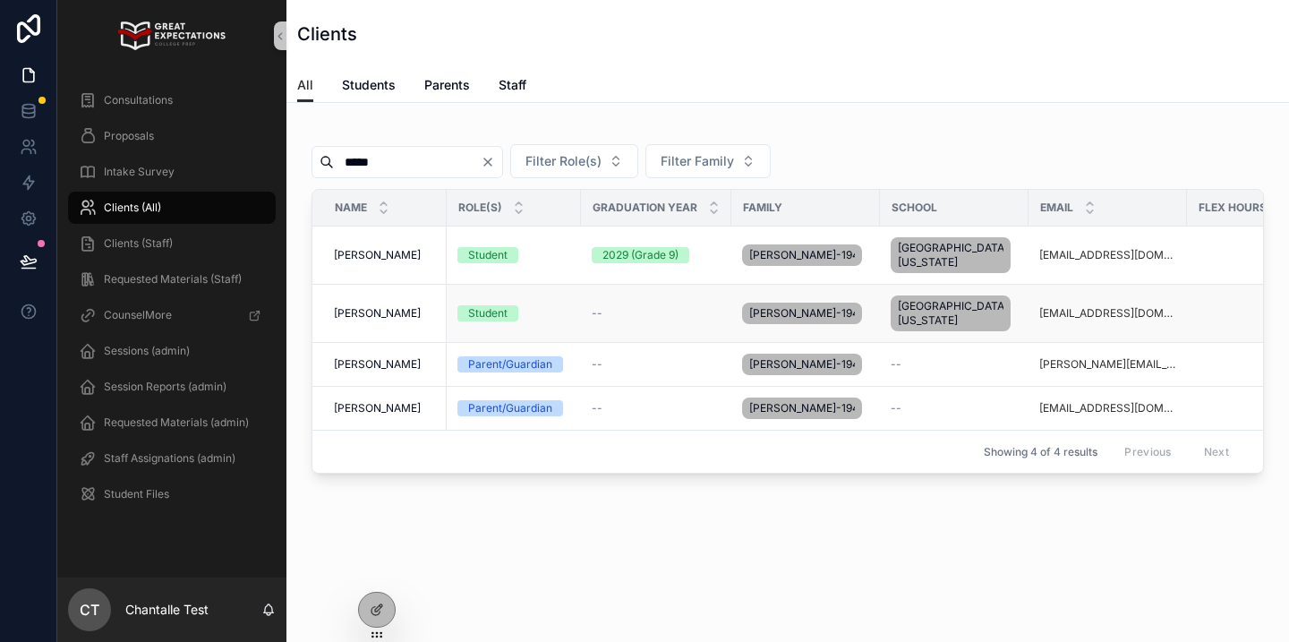
type input "*****"
click at [379, 313] on span "[PERSON_NAME]" at bounding box center [377, 313] width 87 height 14
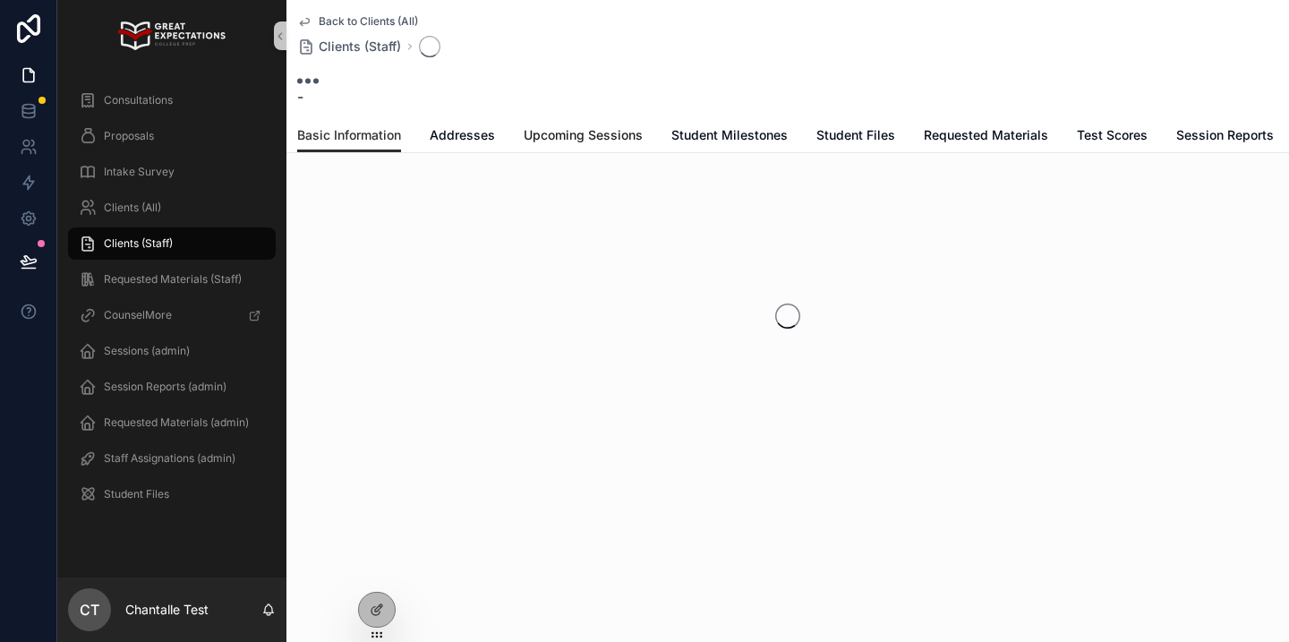
click at [565, 143] on span "Upcoming Sessions" at bounding box center [583, 135] width 119 height 18
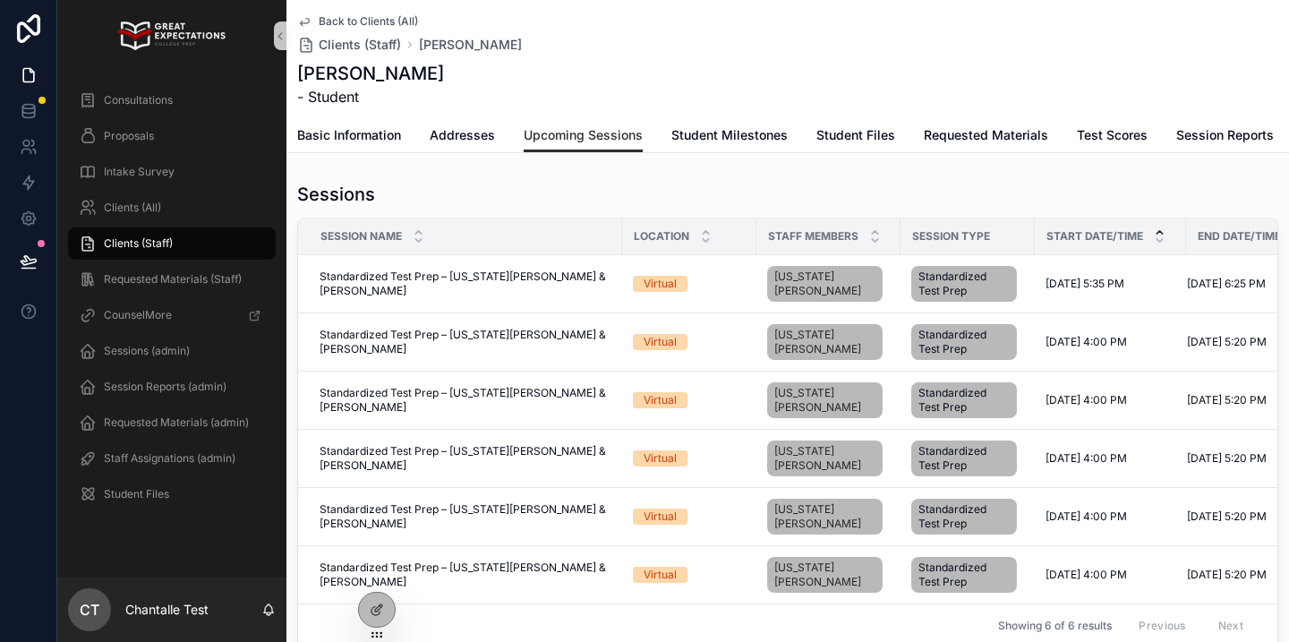
click at [1162, 231] on icon "scrollable content" at bounding box center [1160, 232] width 6 height 3
